Goal: Task Accomplishment & Management: Use online tool/utility

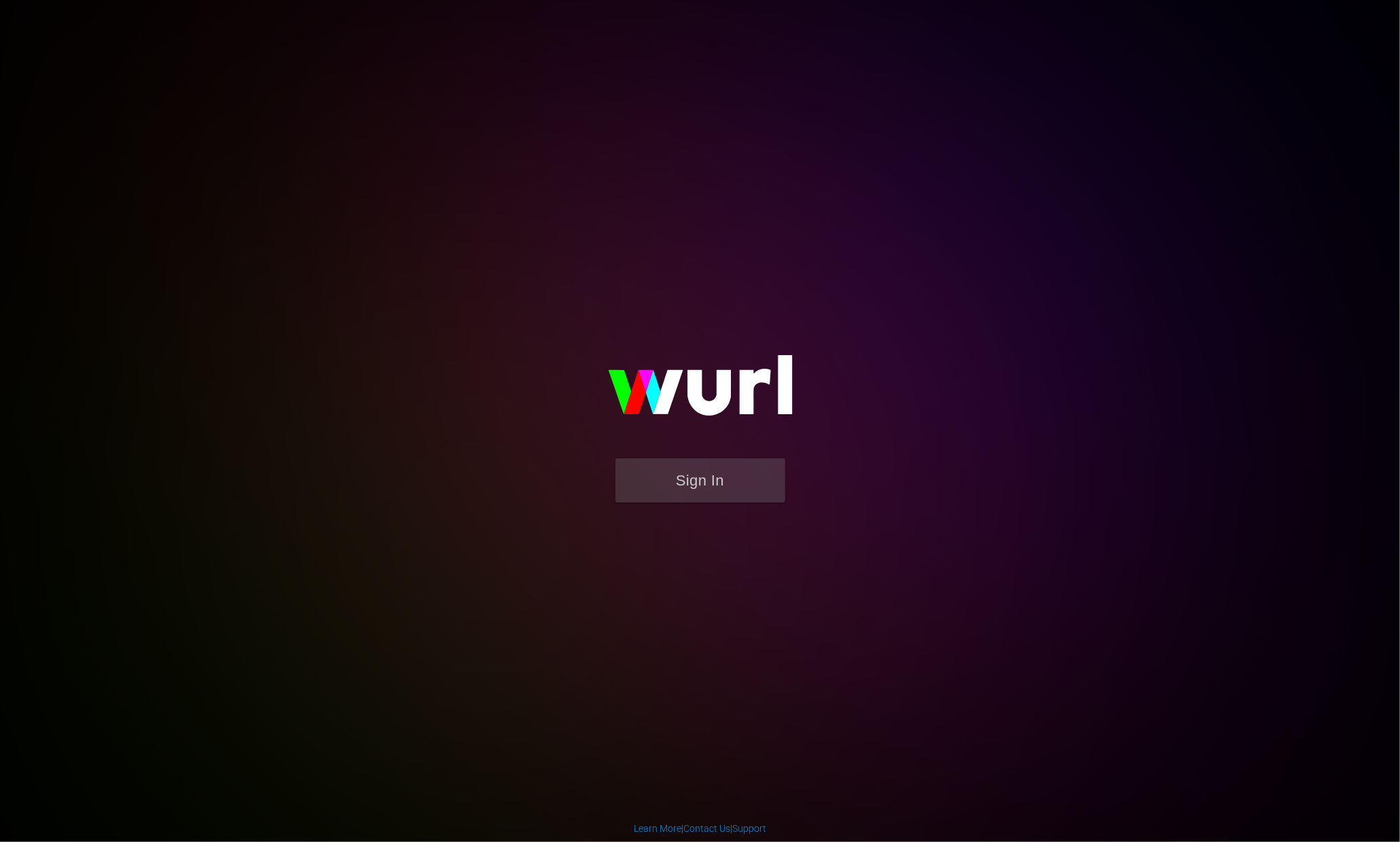
click at [714, 510] on form "Sign In" at bounding box center [700, 487] width 272 height 58
click at [709, 488] on button "Sign In" at bounding box center [700, 480] width 170 height 44
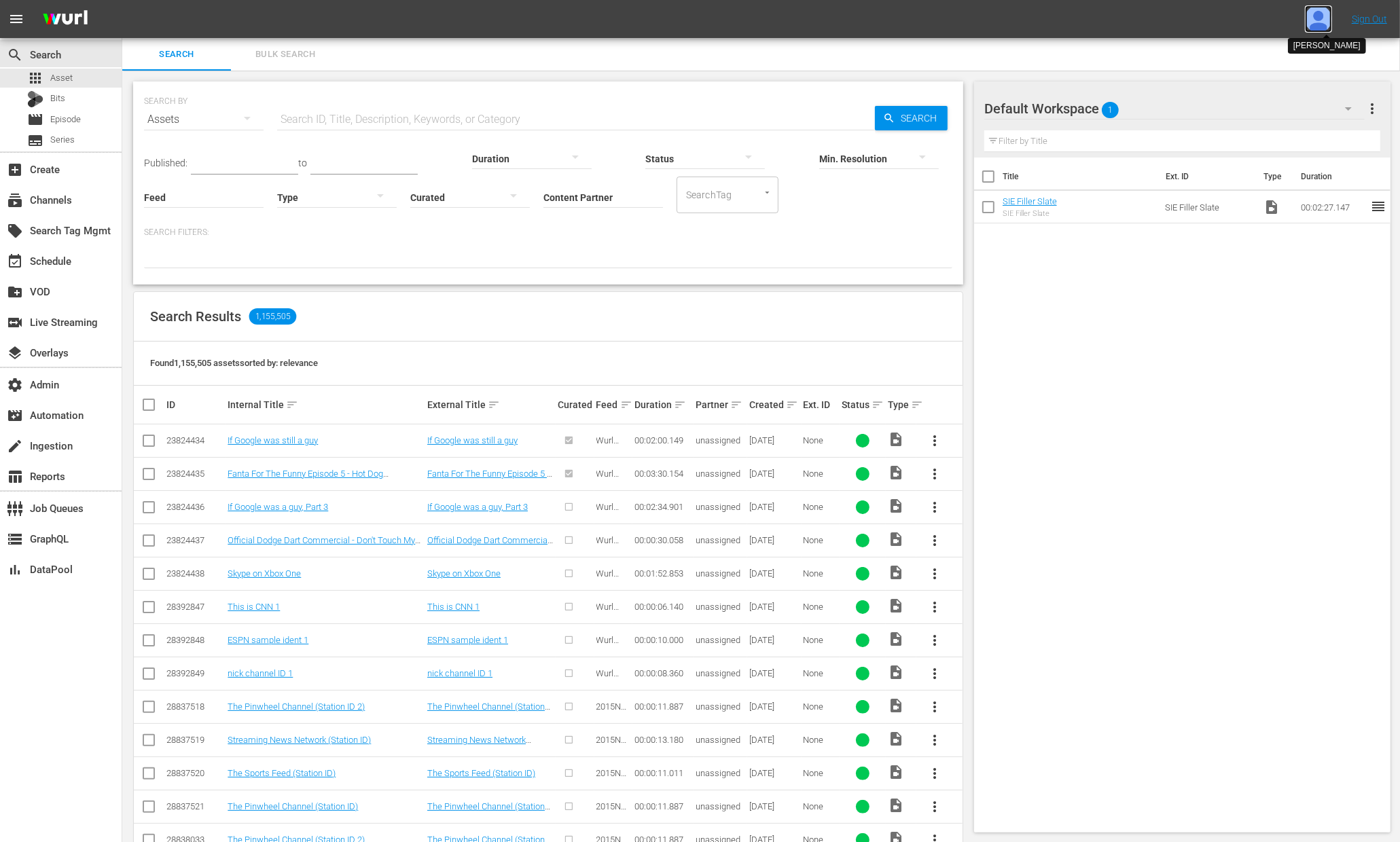
click at [1311, 19] on img at bounding box center [1319, 19] width 27 height 27
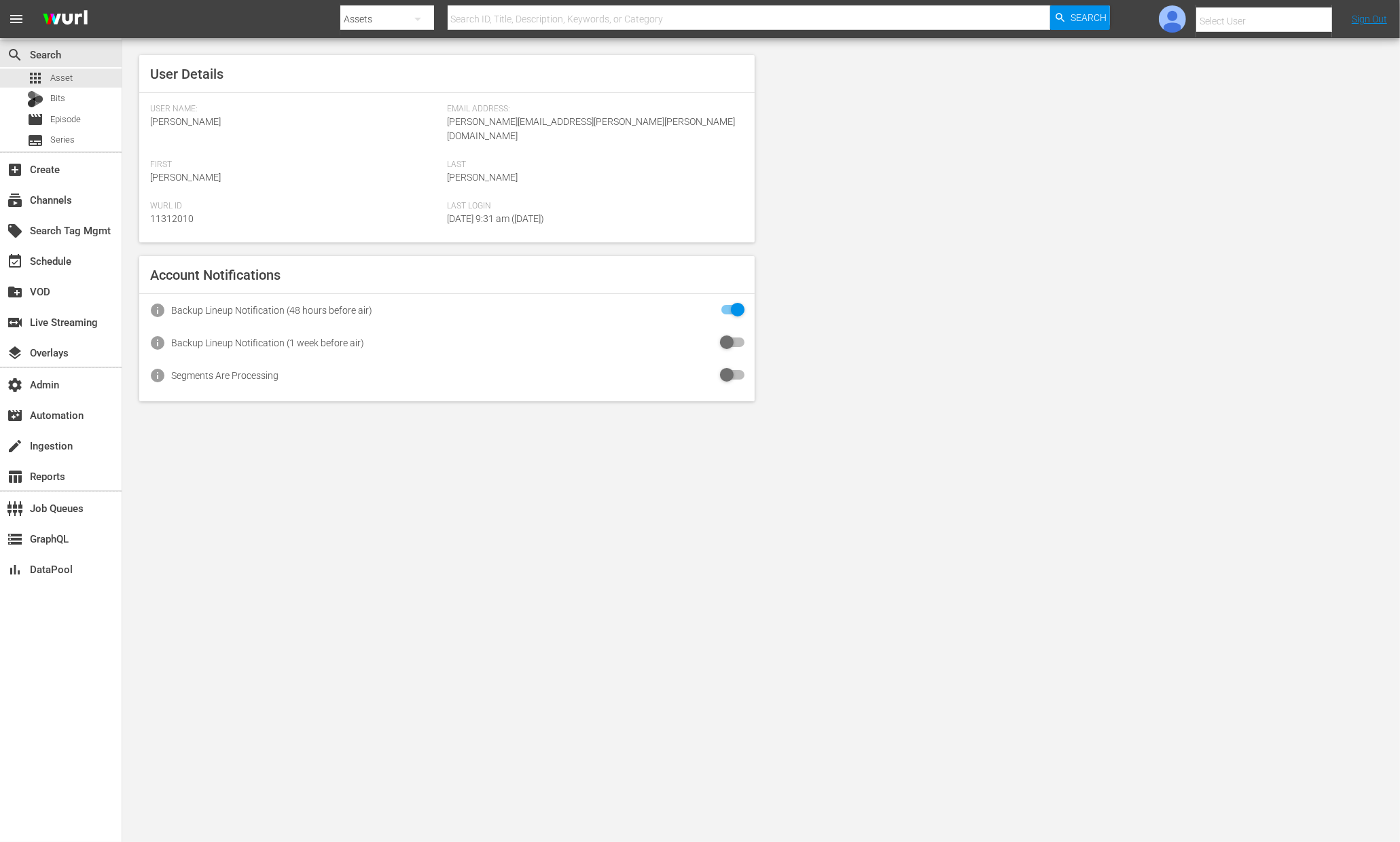
click at [1276, 19] on input "text" at bounding box center [1283, 21] width 174 height 33
click at [1260, 90] on div "Amalia1 Garcia1 <amalia.garcia+testing1@wurl.com>" at bounding box center [1253, 90] width 212 height 33
type input "Amalia1 Garcia1 (11312213)"
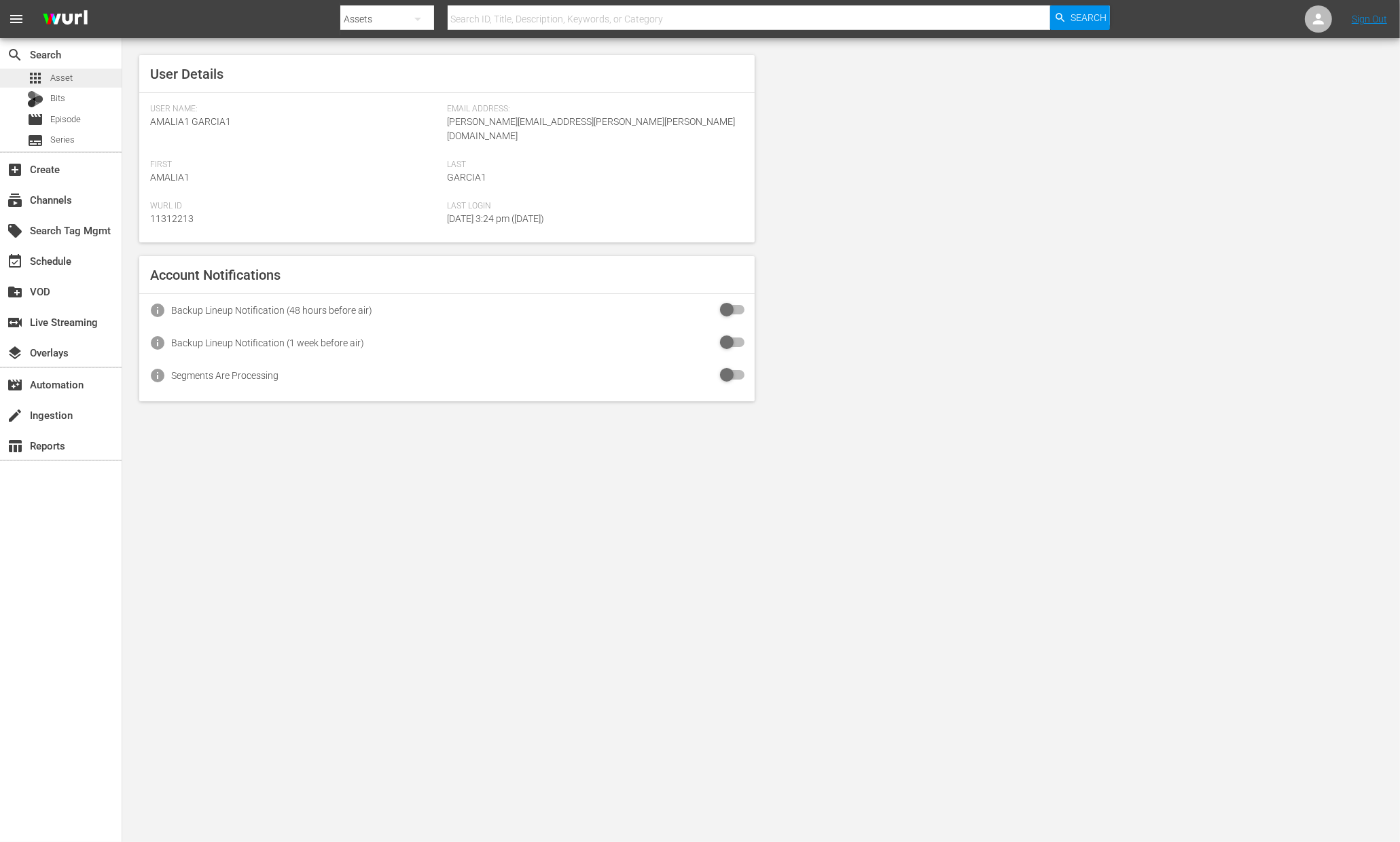
click at [80, 83] on div "apps Asset" at bounding box center [61, 78] width 122 height 19
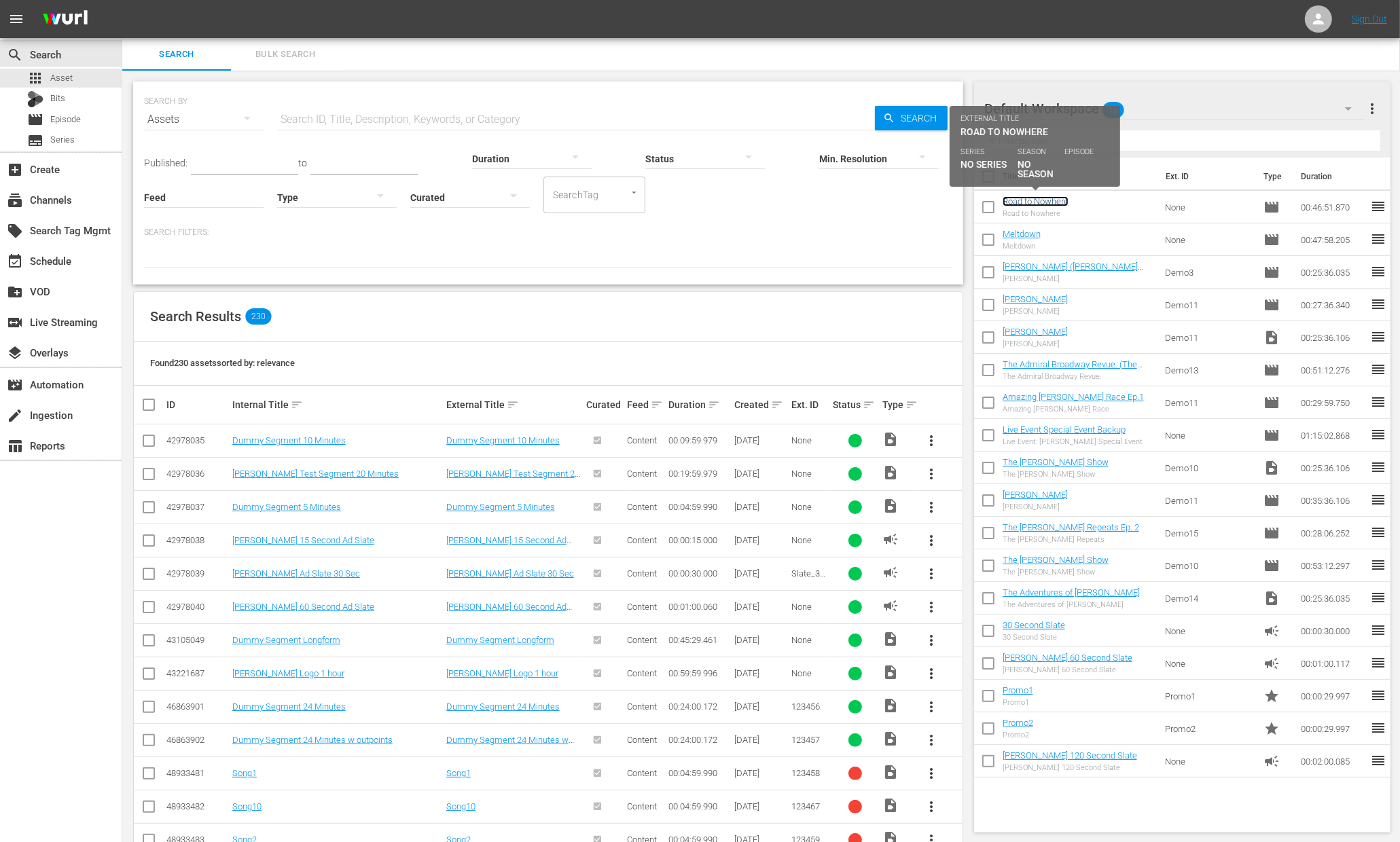
click at [1043, 203] on link "Road to Nowhere" at bounding box center [1036, 201] width 66 height 10
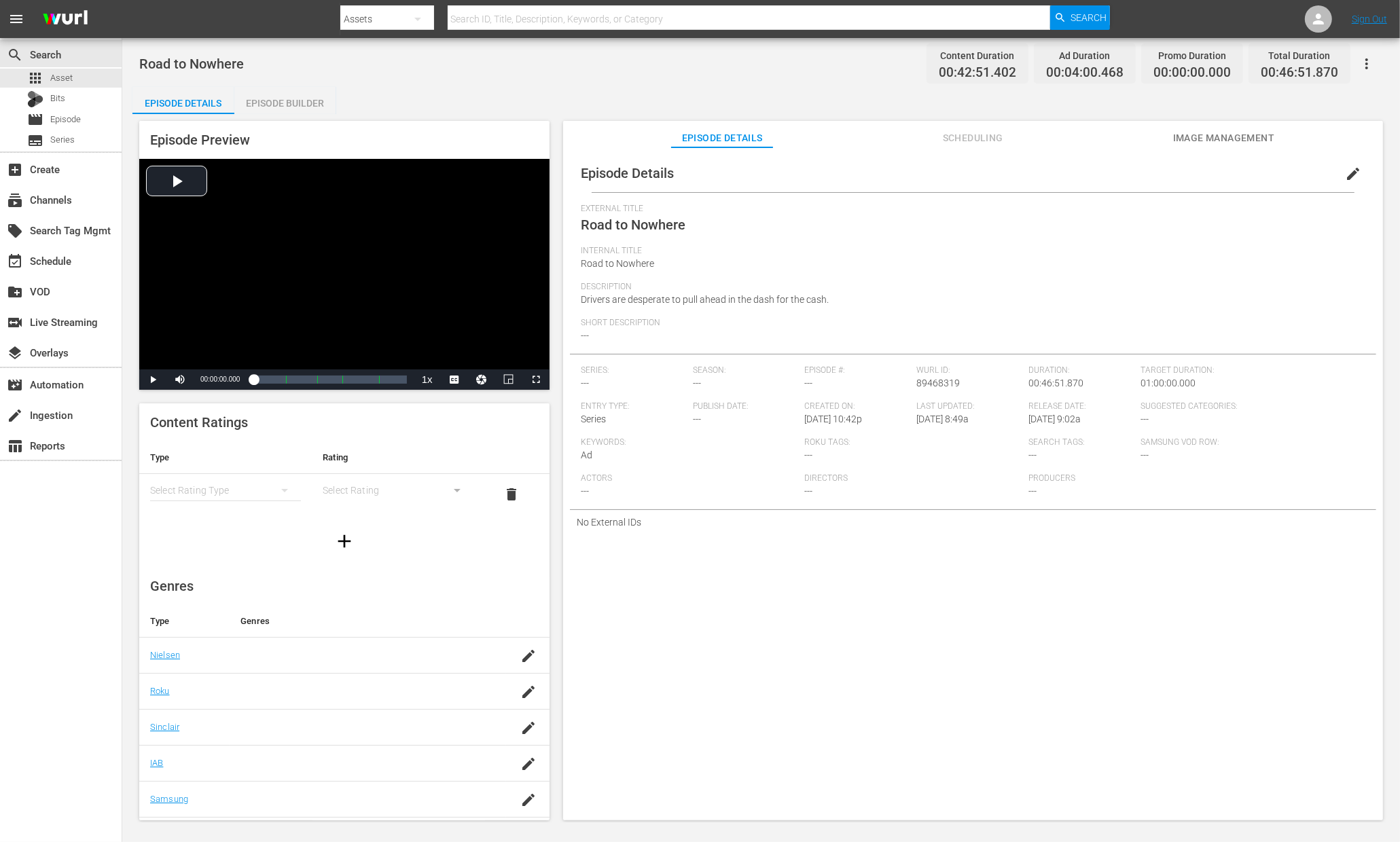
click at [315, 103] on div "Episode Builder" at bounding box center [285, 103] width 102 height 33
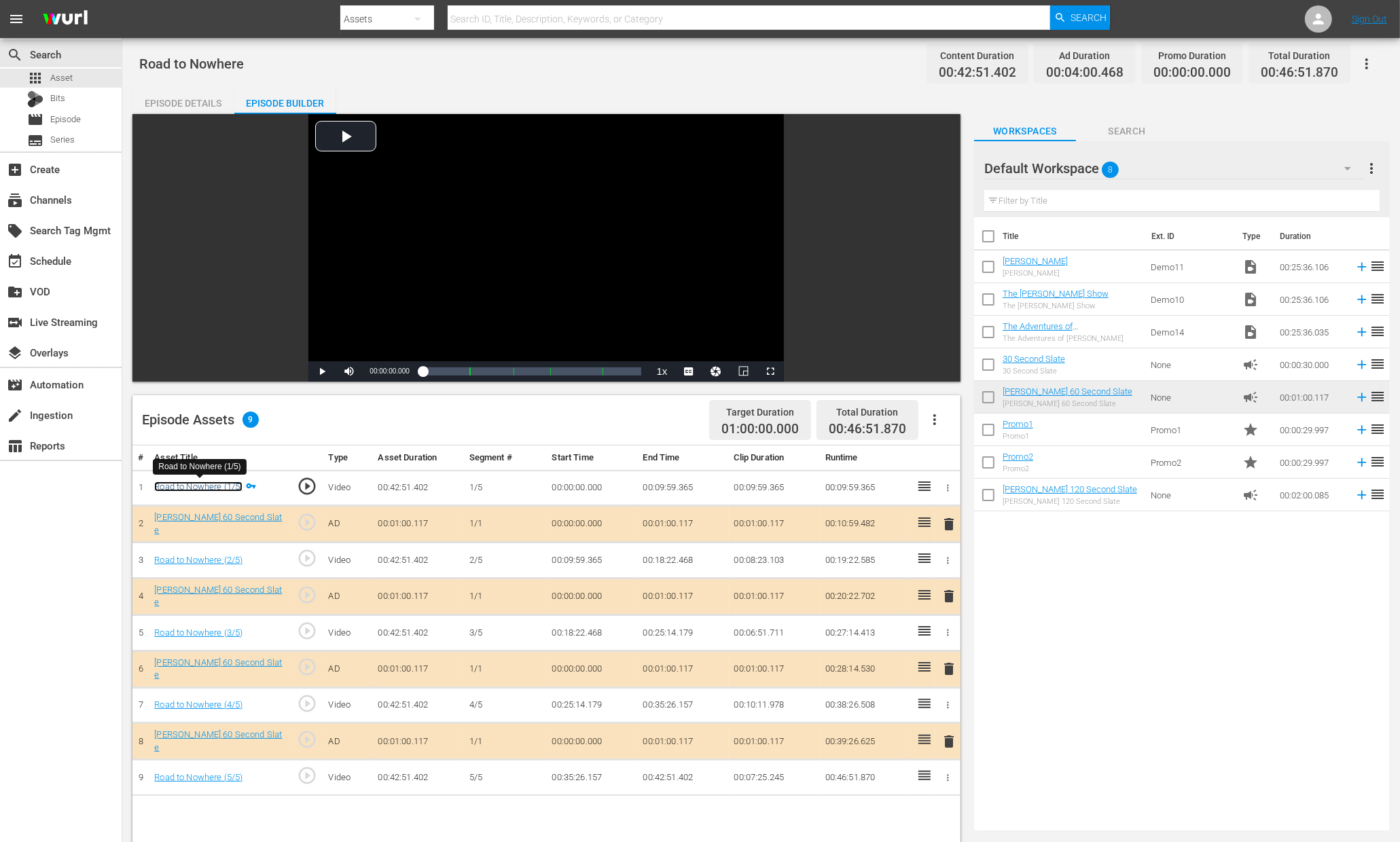
click at [184, 482] on link "Road to Nowhere (1/5)" at bounding box center [198, 487] width 88 height 10
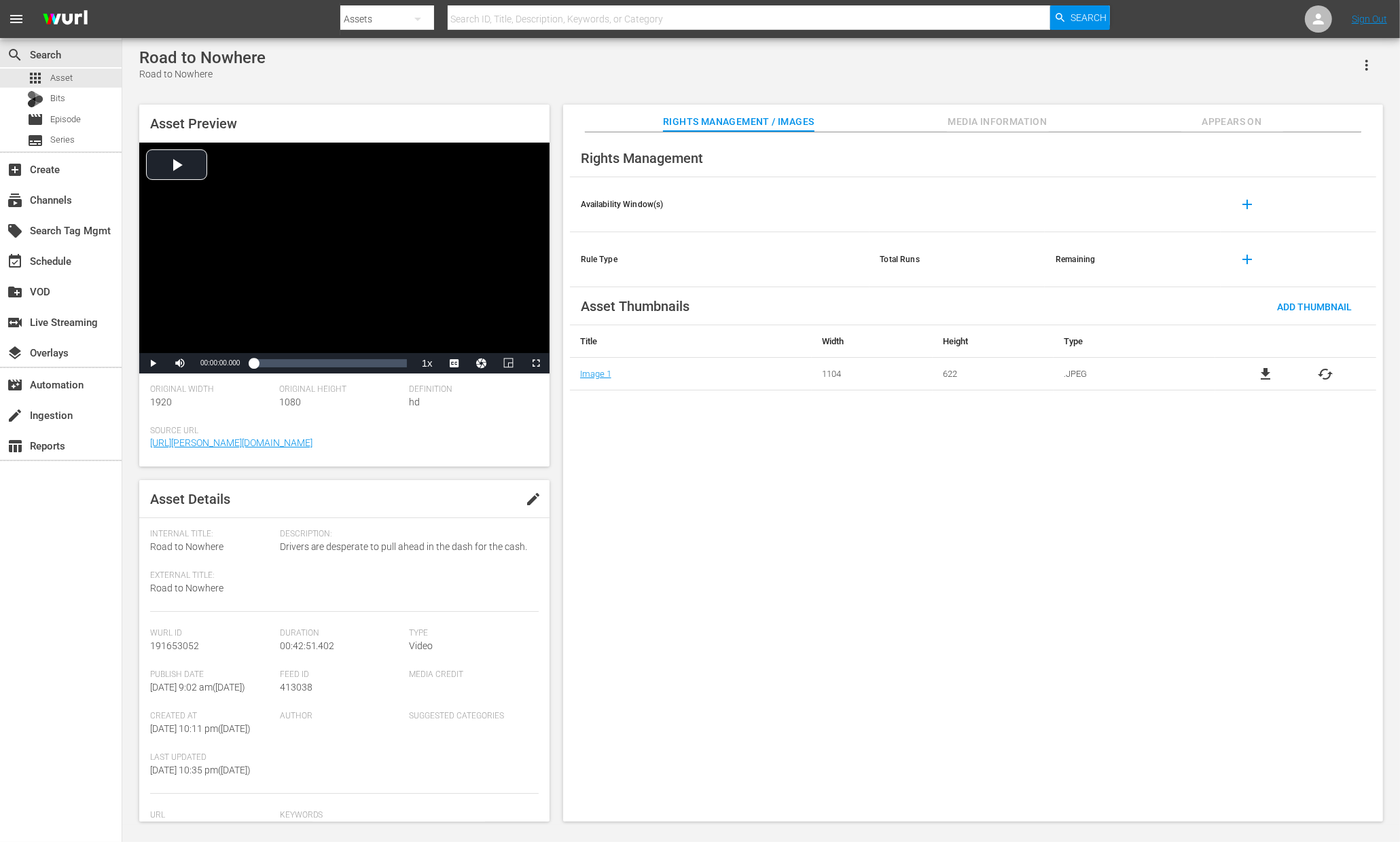
click at [1015, 115] on span "Media Information" at bounding box center [998, 122] width 102 height 17
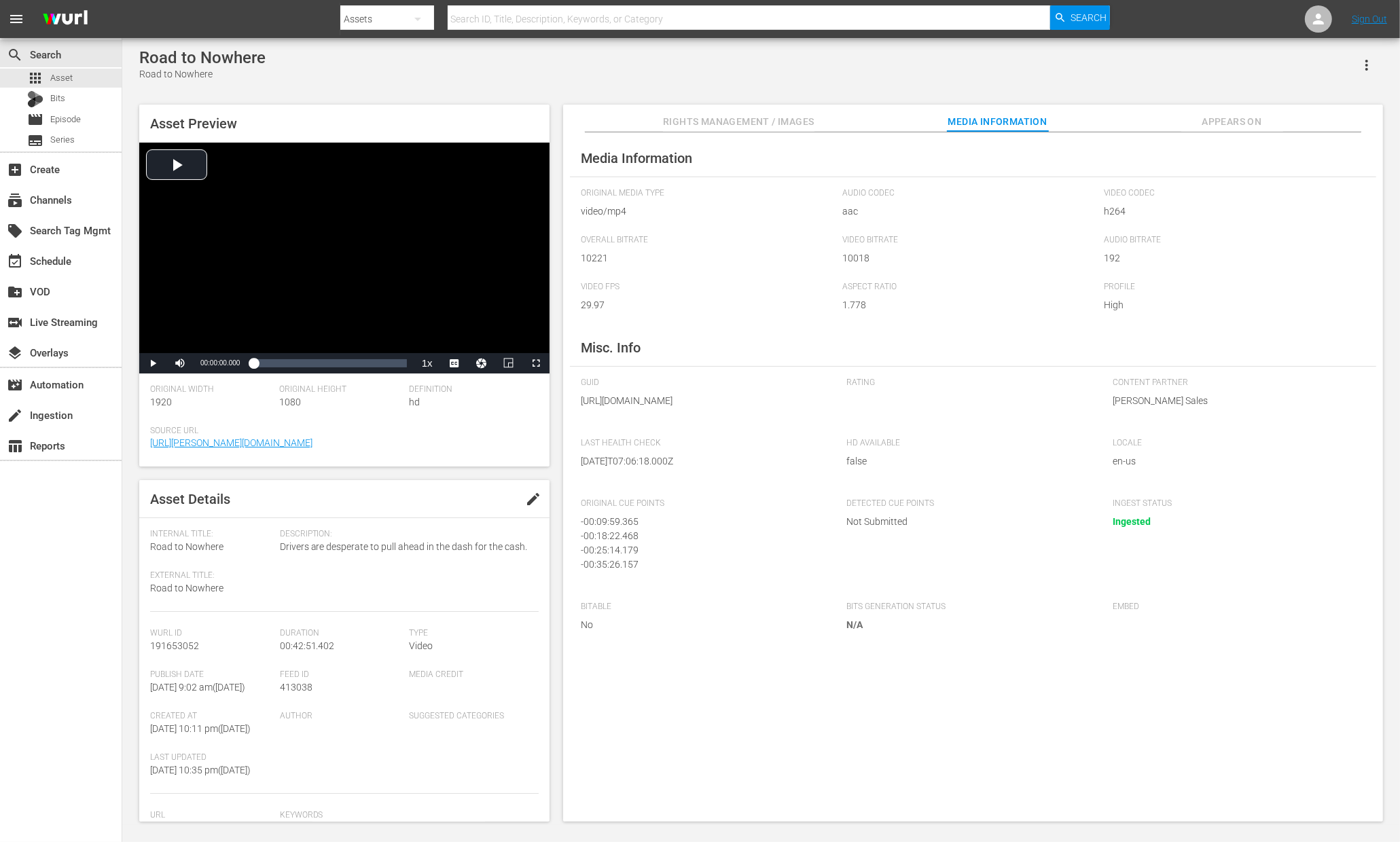
drag, startPoint x: 582, startPoint y: 400, endPoint x: 820, endPoint y: 433, distance: 240.3
click at [820, 408] on span "https://content-partner-mrss-feeds.s3.amazonaws.com/wurl_sales/RoadtoNowhere.mp4" at bounding box center [704, 401] width 246 height 15
copy span "https://content-partner-mrss-feeds.s3.amazonaws.com/wurl_sales/RoadtoNowhere.mp4"
